Goal: Contribute content

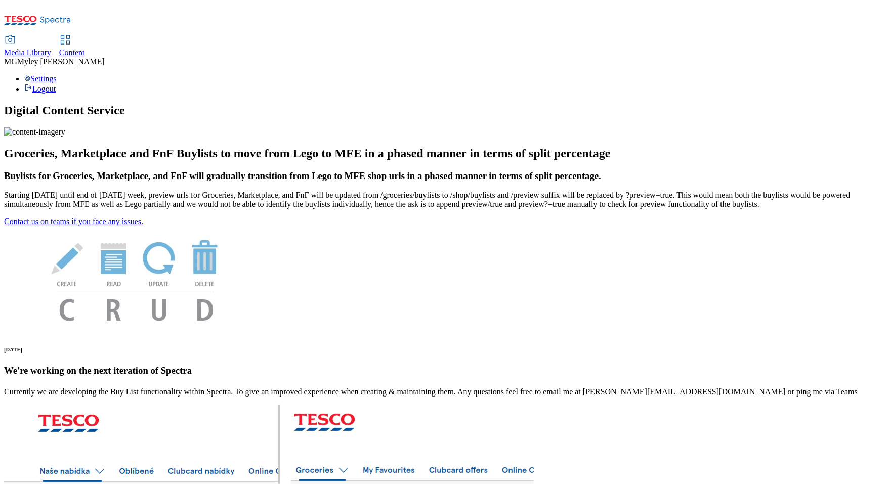
click at [51, 48] on span "Media Library" at bounding box center [27, 52] width 47 height 9
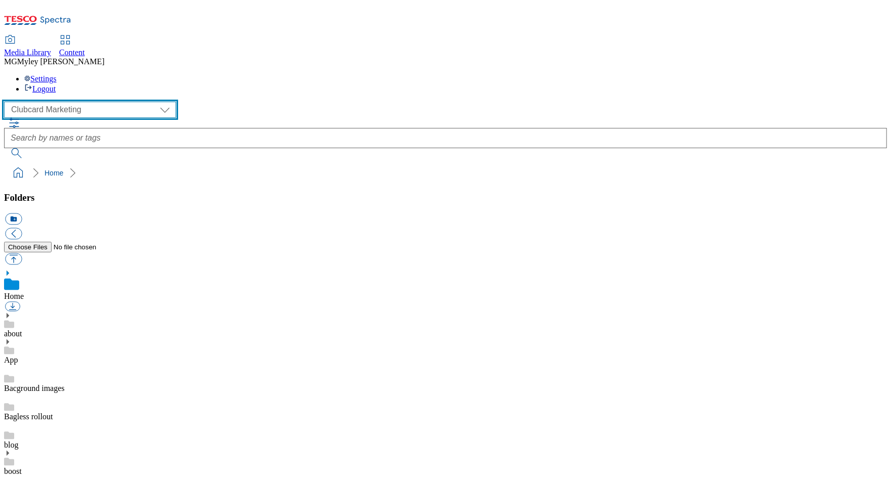
click at [48, 102] on select "Clubcard Marketing Dotcom UK GHS Marketing UK GHS ROI iGHS Marketing CE MCA CZ …" at bounding box center [90, 110] width 172 height 16
select select "flare-ghs-roi"
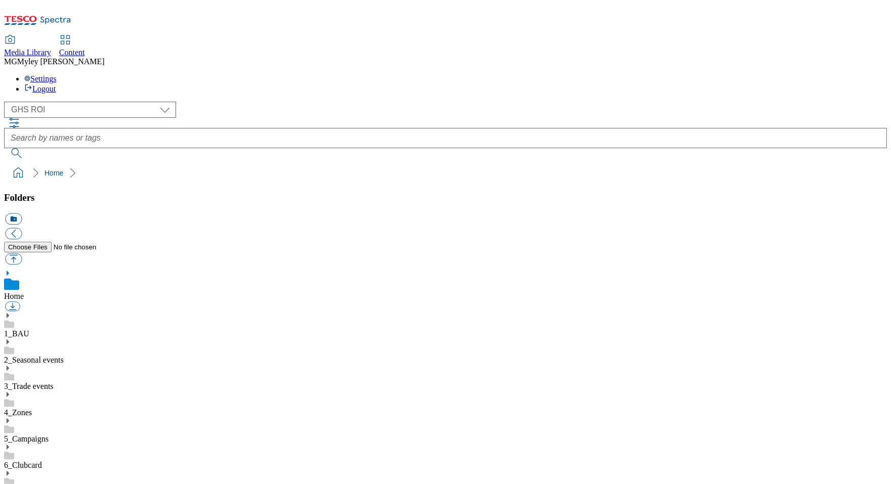
click at [11, 391] on icon at bounding box center [7, 394] width 7 height 7
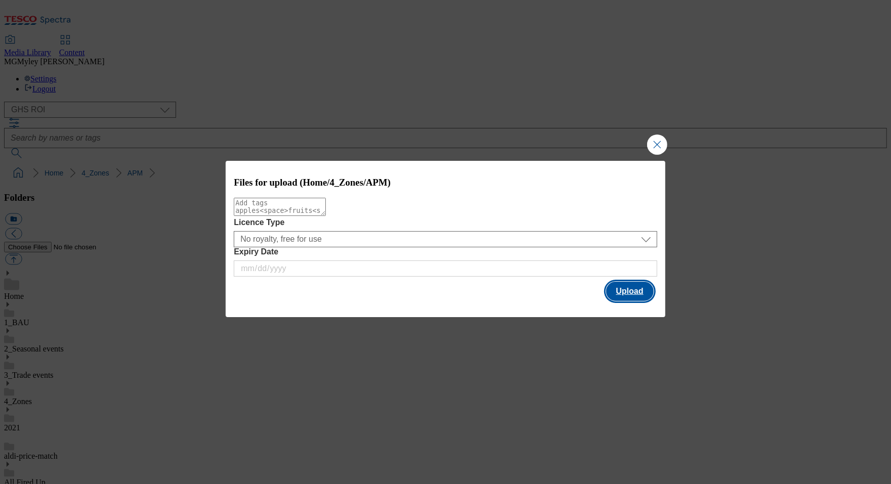
click at [639, 288] on button "Upload" at bounding box center [630, 291] width 48 height 19
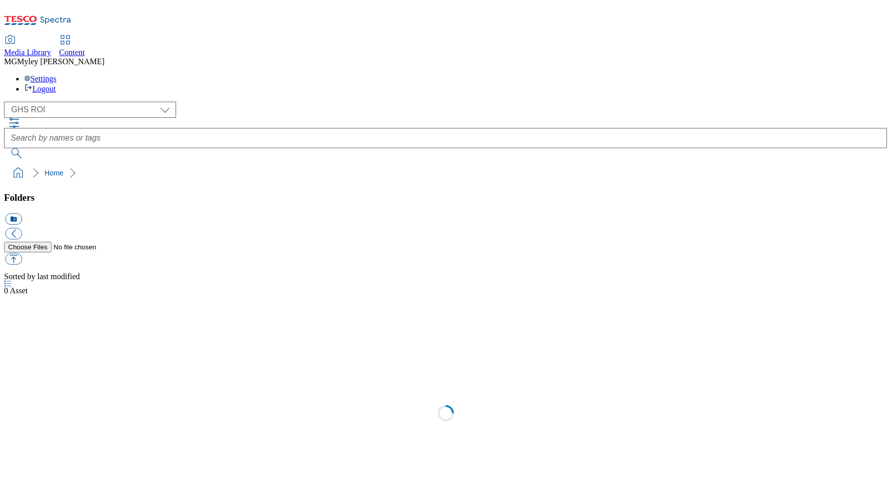
select select "flare-ghs-roi"
